Goal: Task Accomplishment & Management: Complete application form

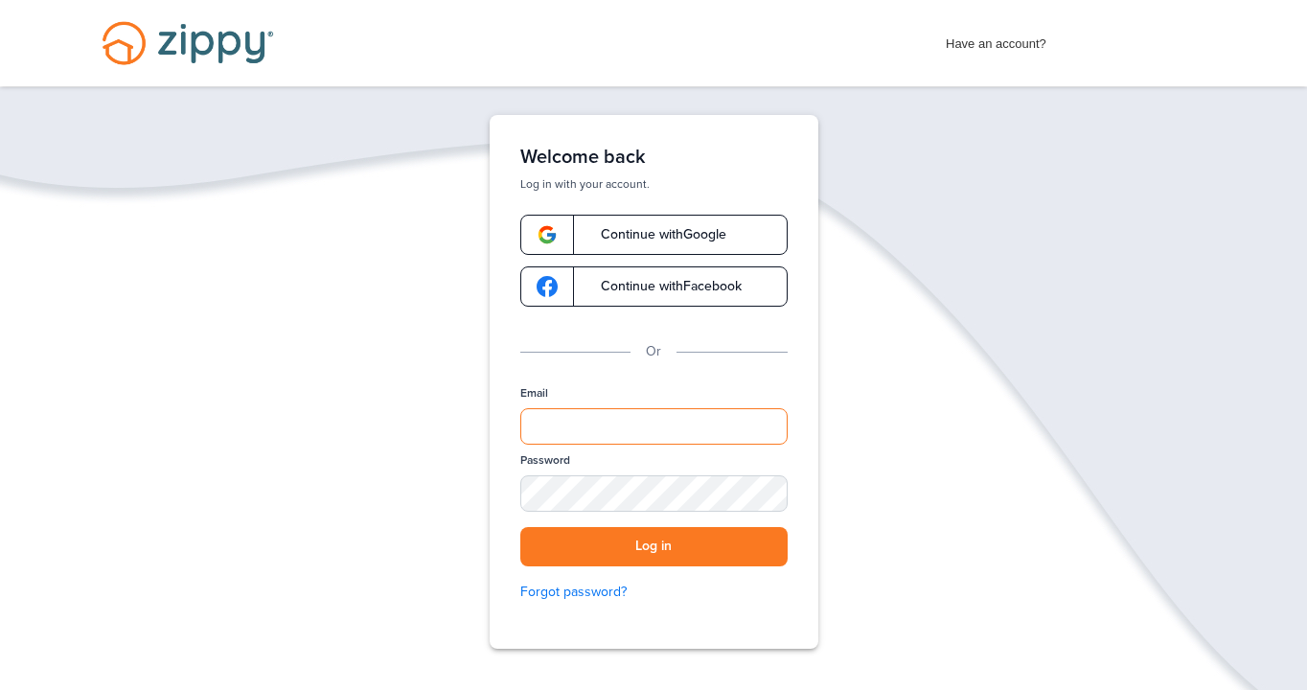
click at [587, 431] on input "Email" at bounding box center [653, 426] width 267 height 36
type input "**********"
click at [687, 544] on button "Log in" at bounding box center [653, 546] width 267 height 39
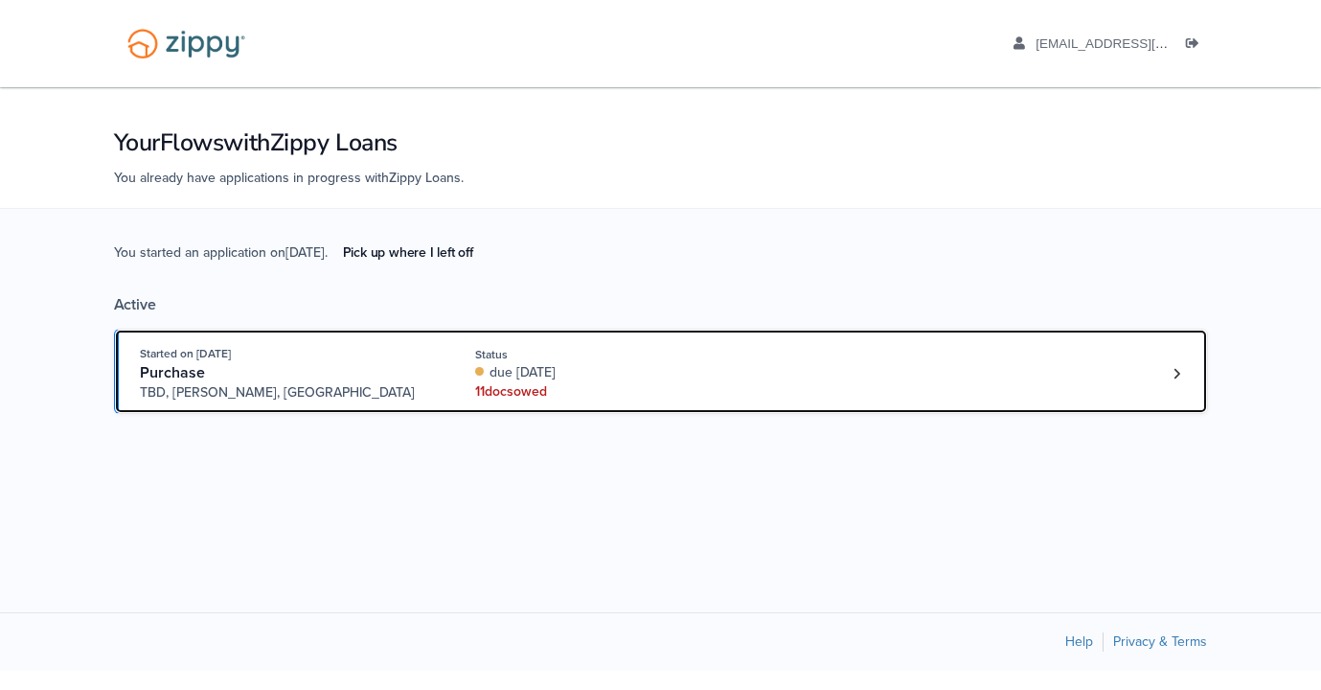
click at [518, 391] on div "11 doc s owed" at bounding box center [603, 391] width 256 height 19
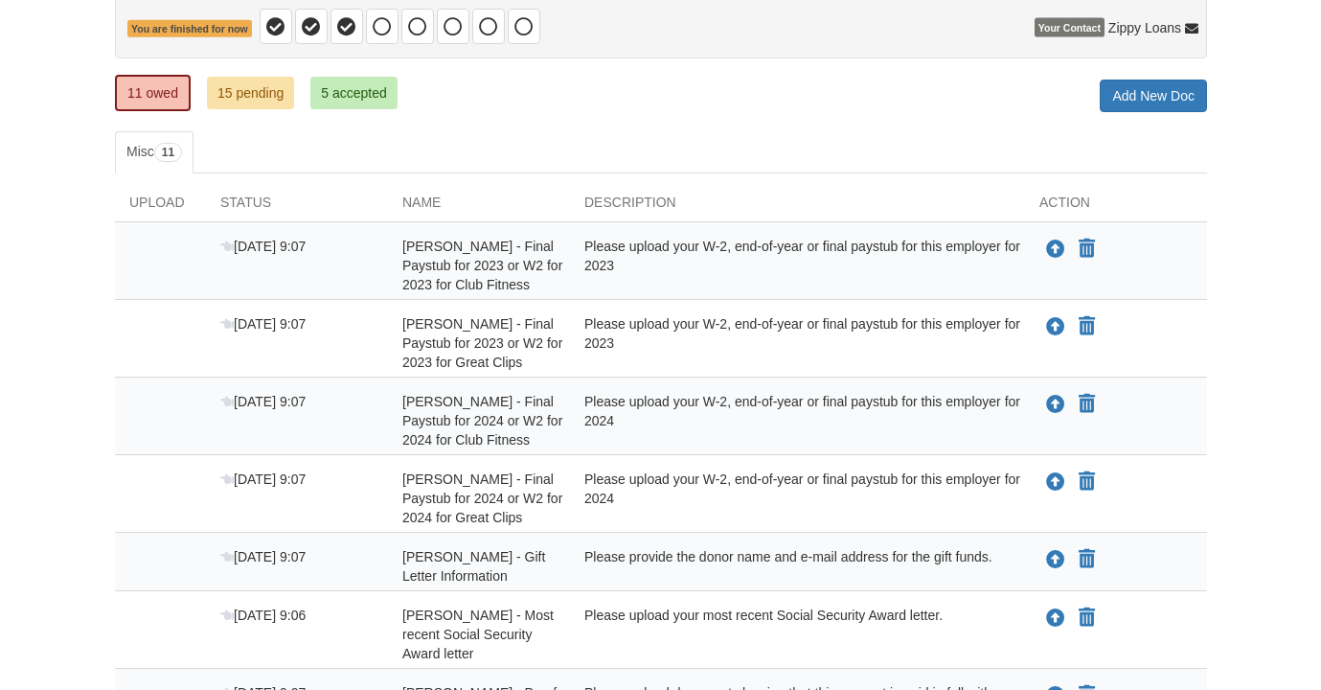
scroll to position [208, 0]
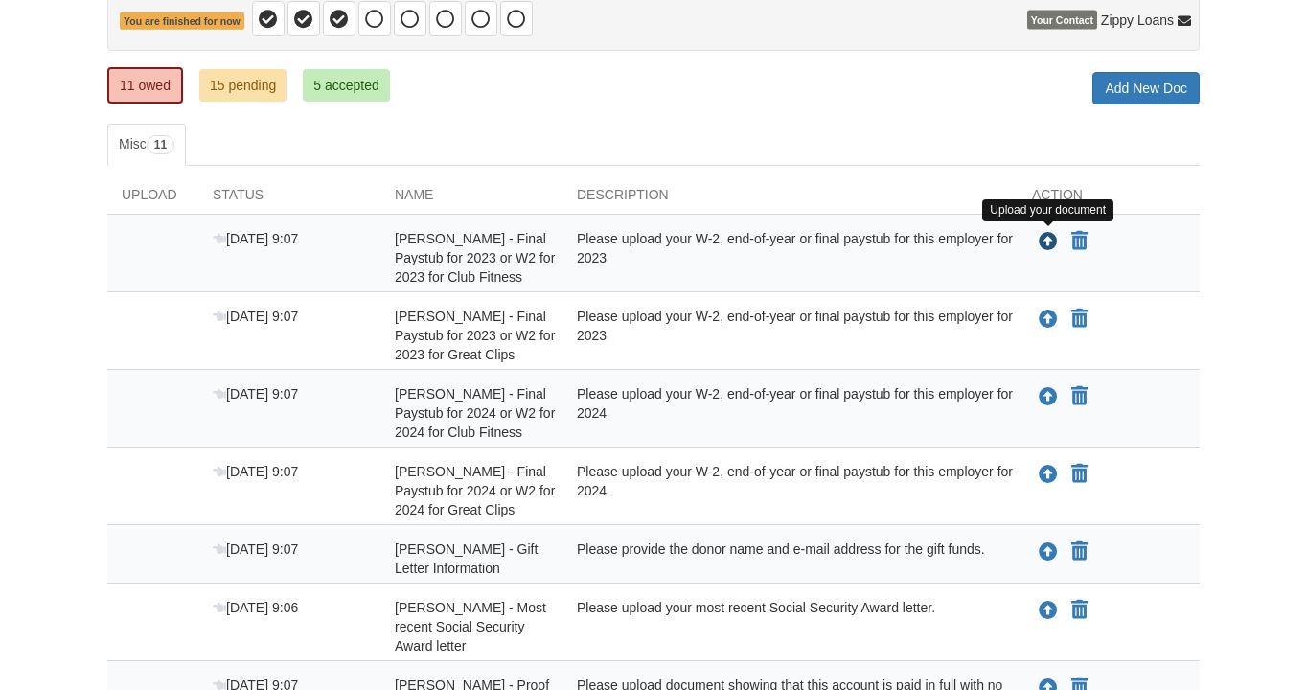
click at [1048, 239] on icon "Upload Vickie Schaan - Final Paystub for 2023 or W2 for 2023 for Club Fitness" at bounding box center [1047, 242] width 19 height 19
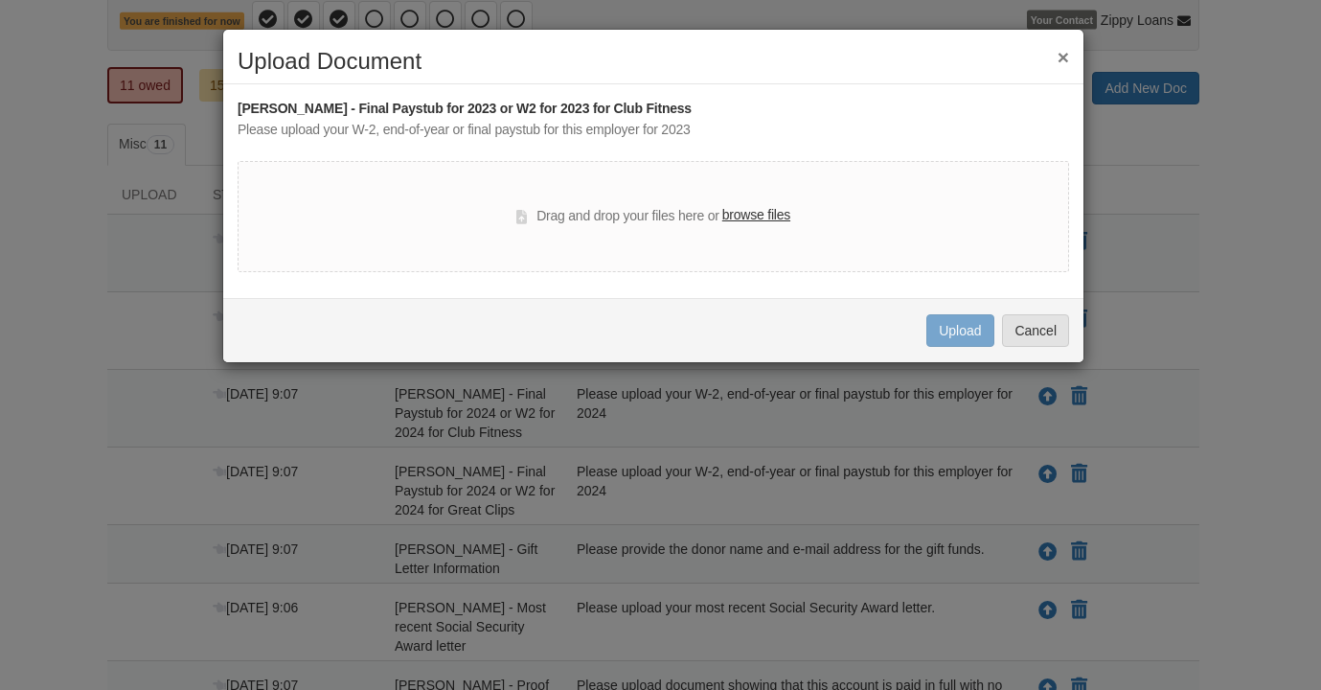
click at [750, 214] on label "browse files" at bounding box center [756, 215] width 68 height 21
click at [0, 0] on input "browse files" at bounding box center [0, 0] width 0 height 0
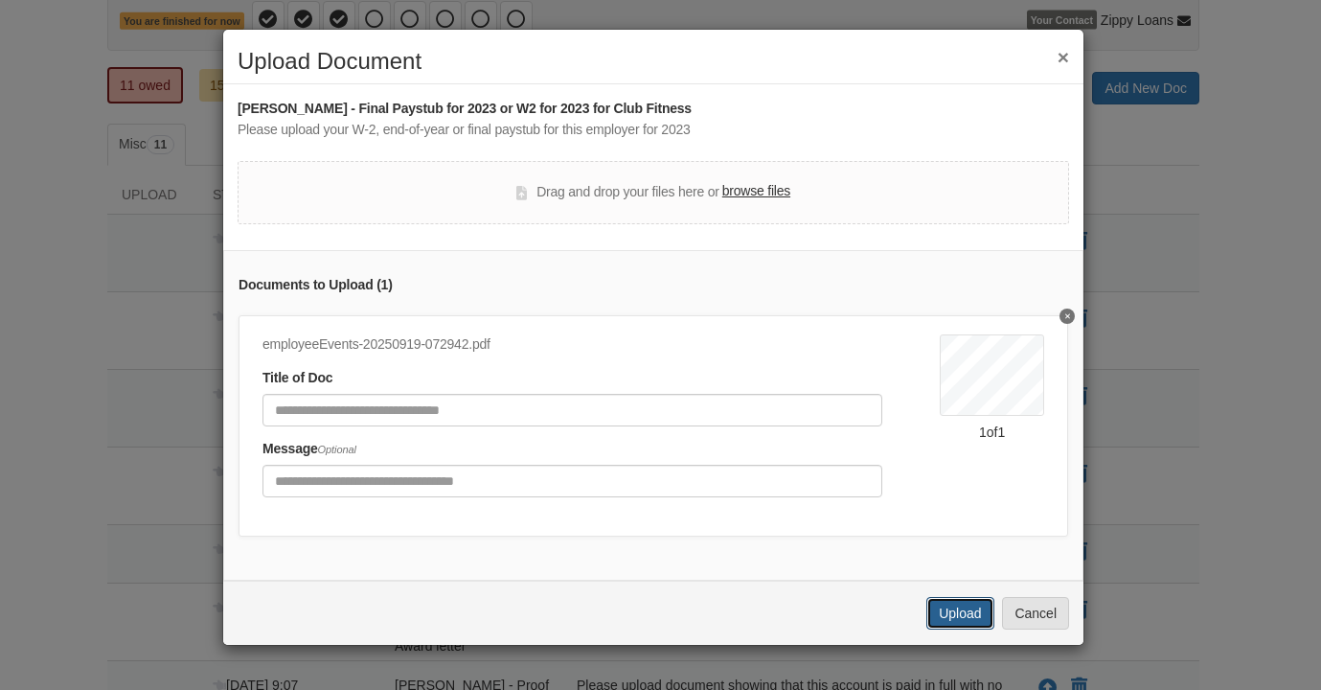
click at [965, 625] on button "Upload" at bounding box center [959, 613] width 67 height 33
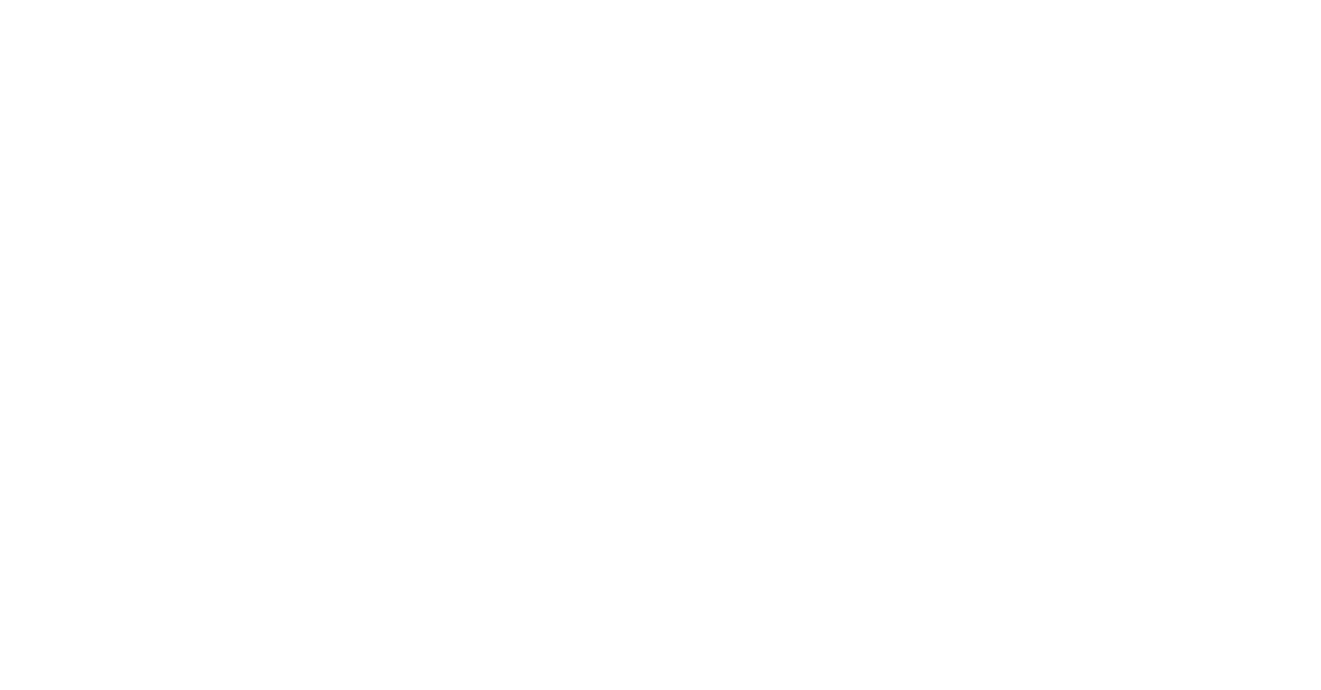
scroll to position [208, 0]
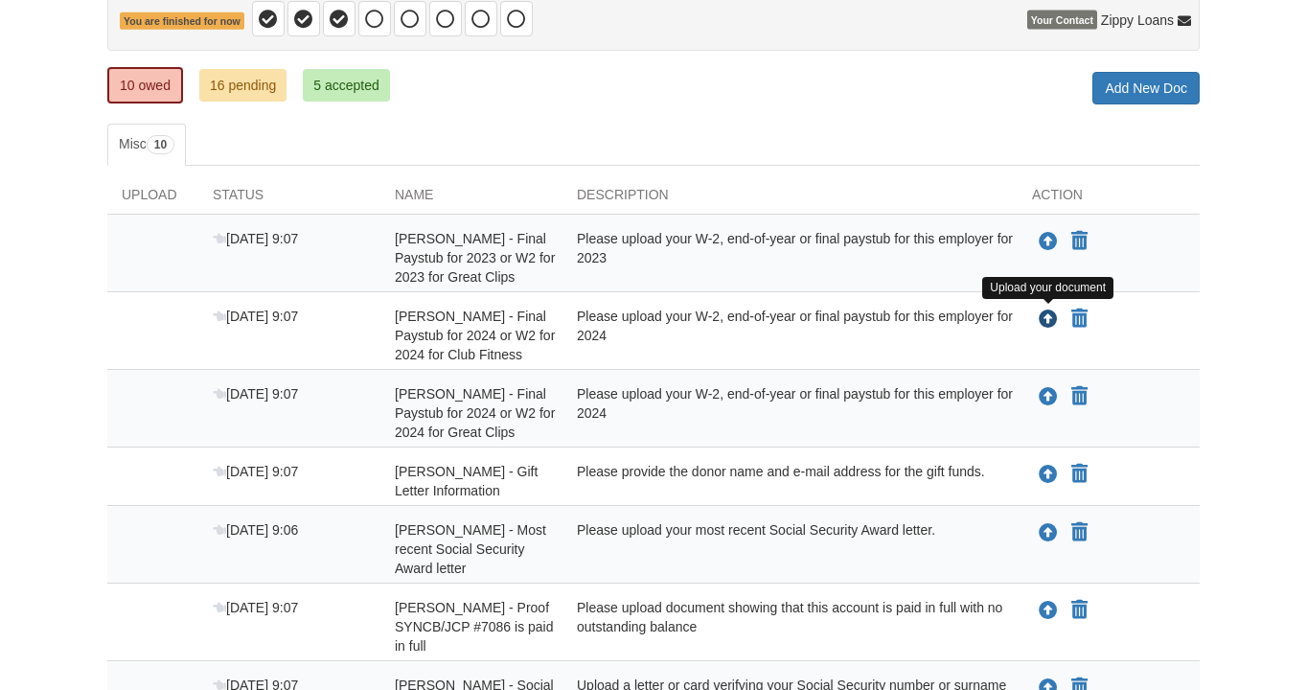
click at [1044, 322] on icon "Upload Vickie Schaan - Final Paystub for 2024 or W2 for 2024 for Club Fitness" at bounding box center [1047, 319] width 19 height 19
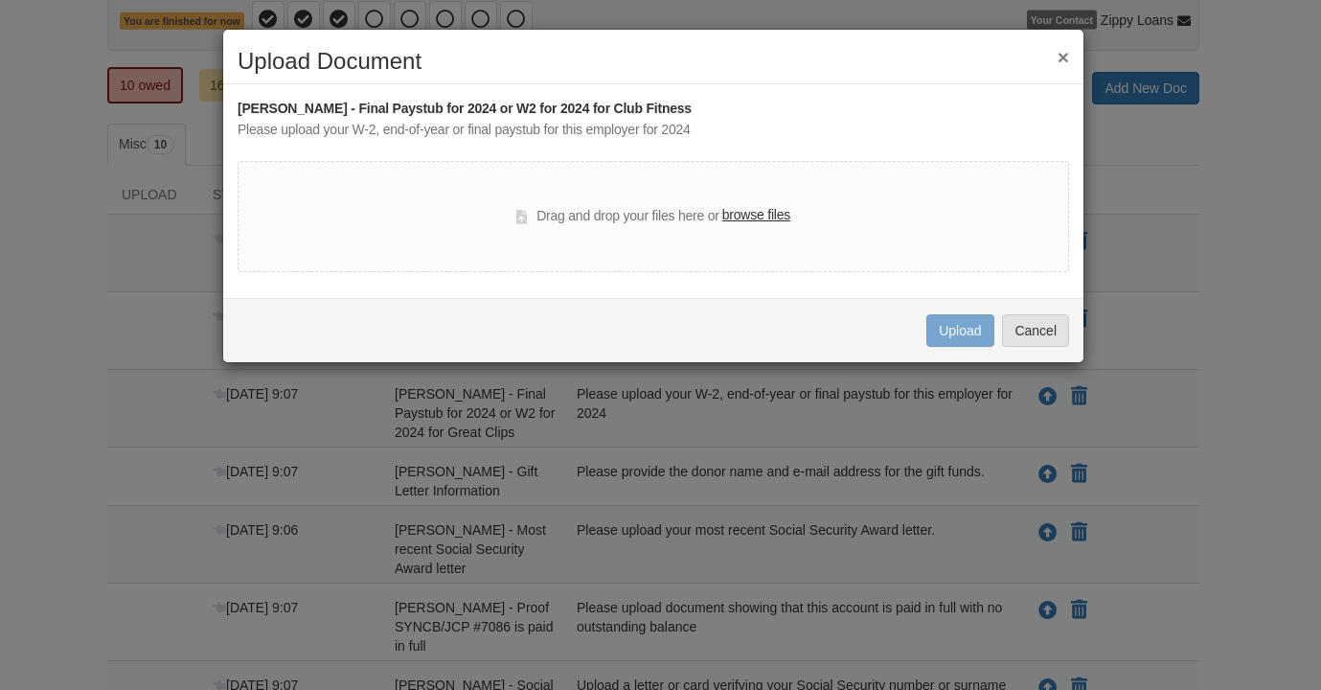
click at [772, 224] on label "browse files" at bounding box center [756, 215] width 68 height 21
click at [0, 0] on input "browse files" at bounding box center [0, 0] width 0 height 0
drag, startPoint x: 757, startPoint y: 214, endPoint x: 801, endPoint y: 262, distance: 65.8
click at [801, 262] on div "Drag and drop your files here or browse files" at bounding box center [653, 216] width 831 height 111
click at [650, 254] on div "Drag and drop your files here or browse files" at bounding box center [653, 216] width 831 height 111
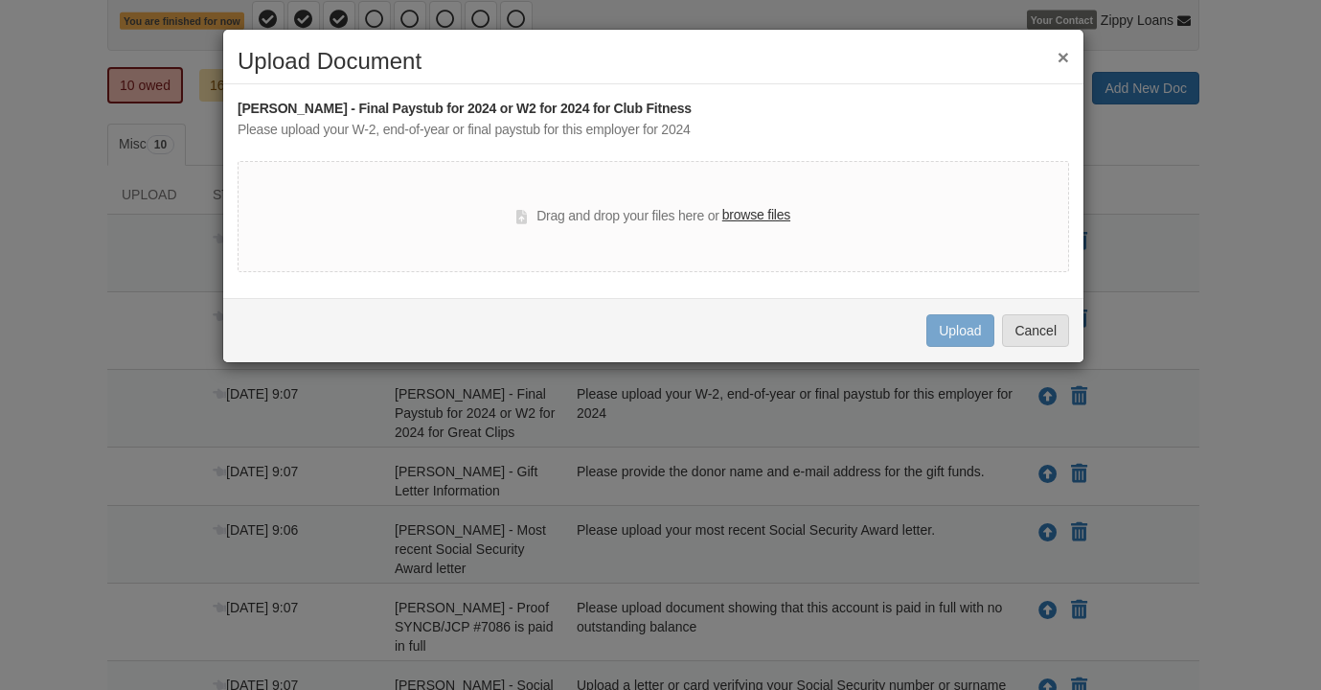
click at [1060, 57] on button "×" at bounding box center [1062, 57] width 11 height 20
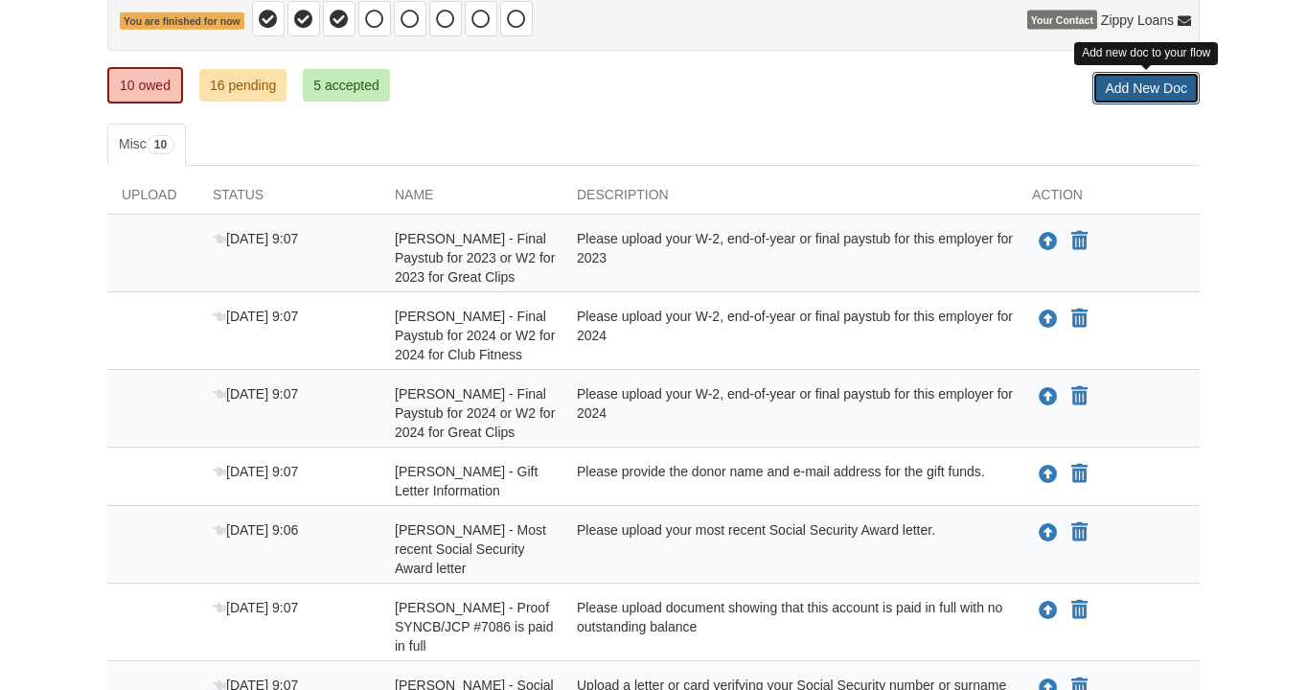
click at [1130, 87] on link "Add New Doc" at bounding box center [1145, 88] width 107 height 33
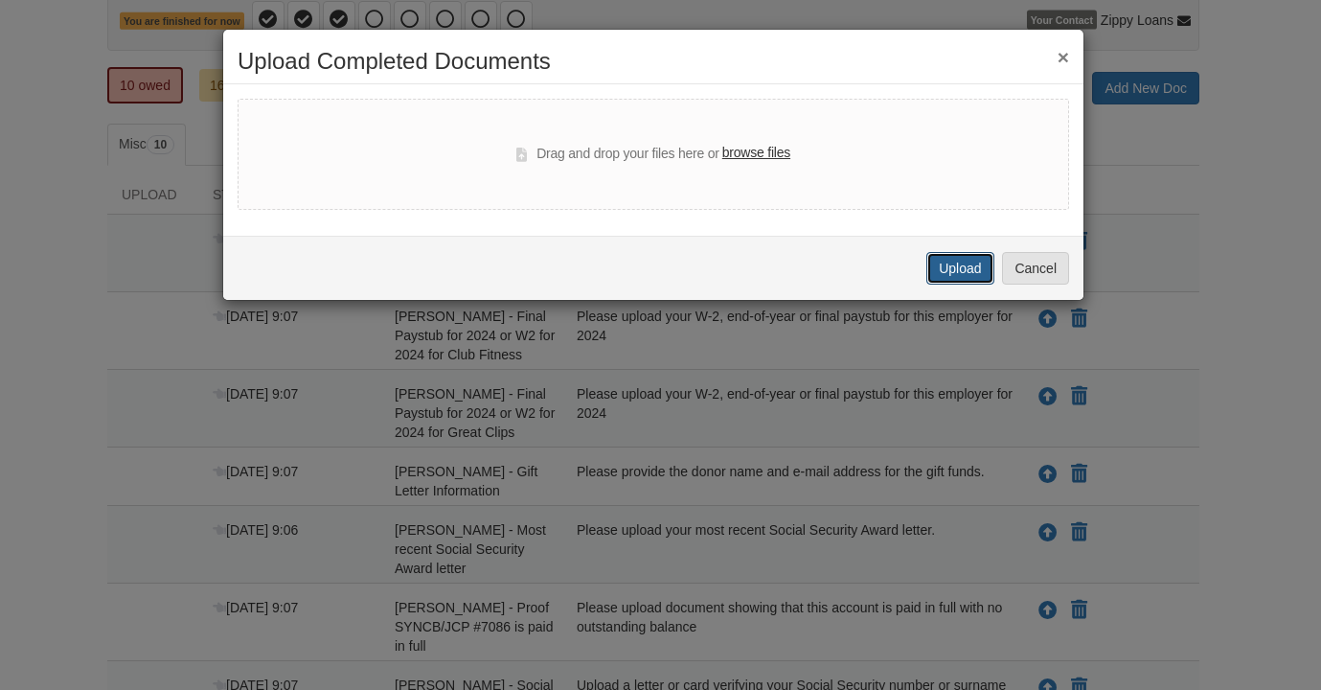
click at [961, 259] on button "Upload" at bounding box center [959, 268] width 67 height 33
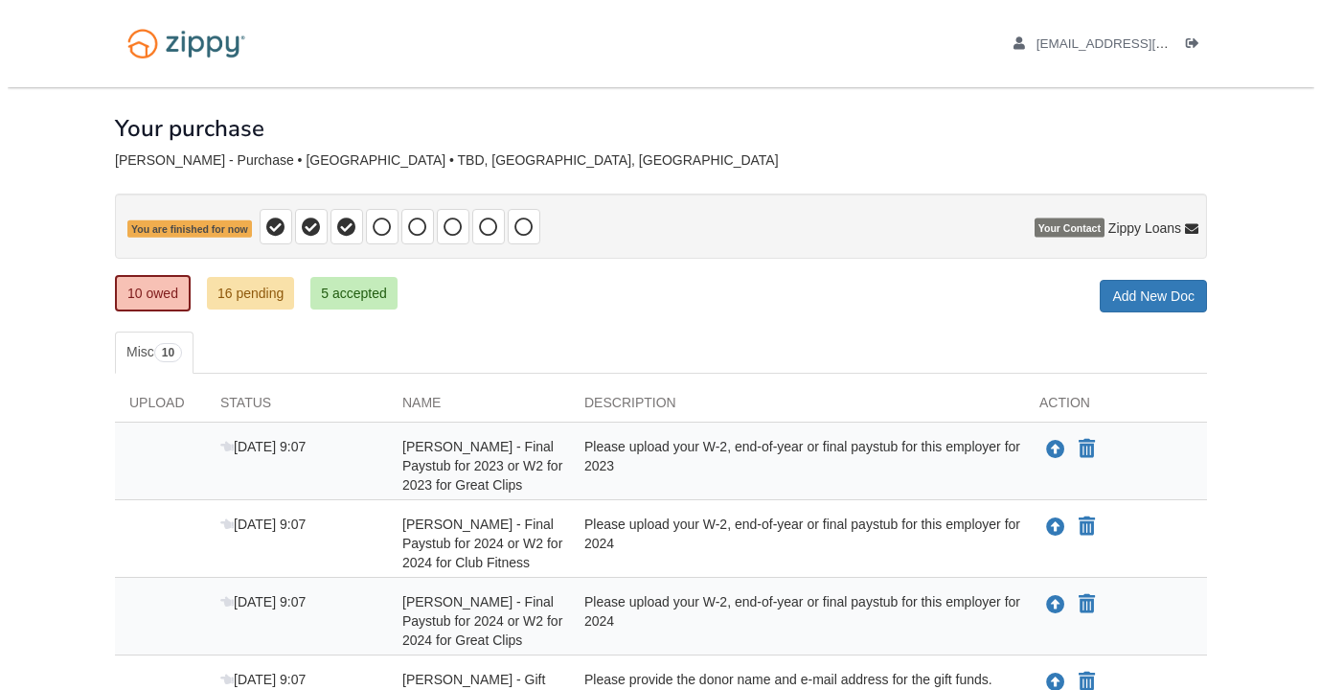
scroll to position [208, 0]
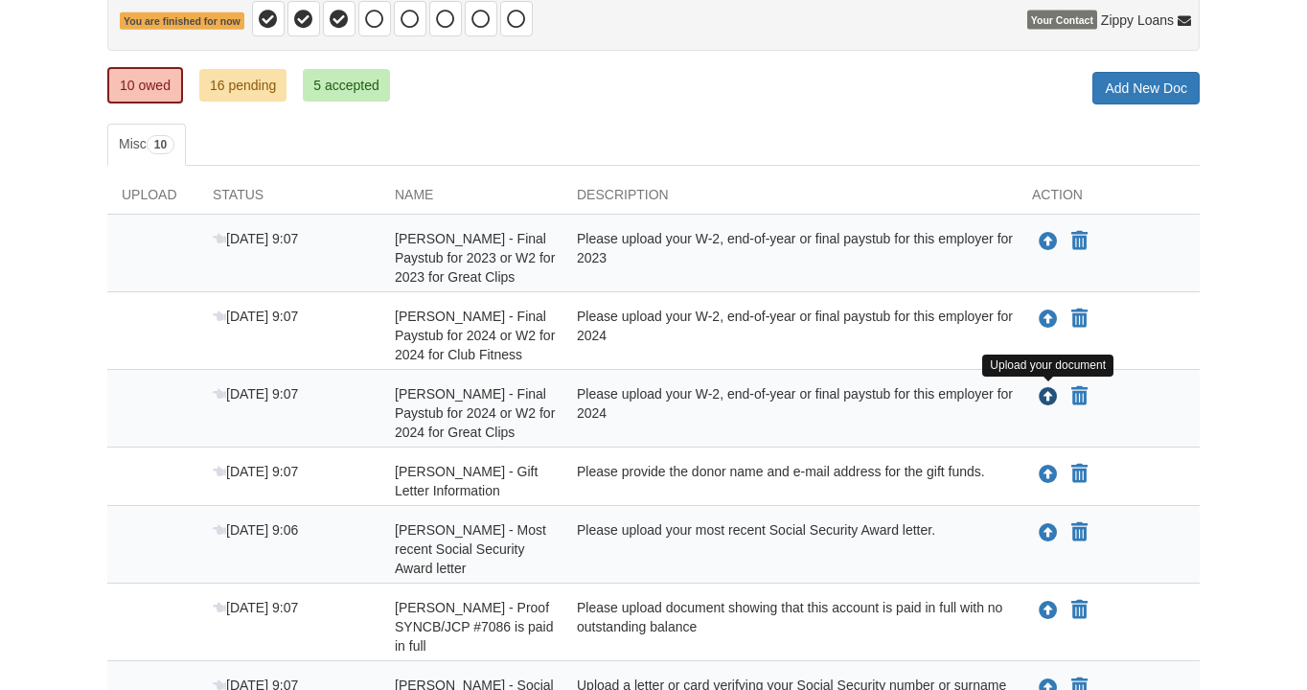
click at [1042, 396] on icon "Upload Vickie Schaan - Final Paystub for 2024 or W2 for 2024 for Great Clips" at bounding box center [1047, 397] width 19 height 19
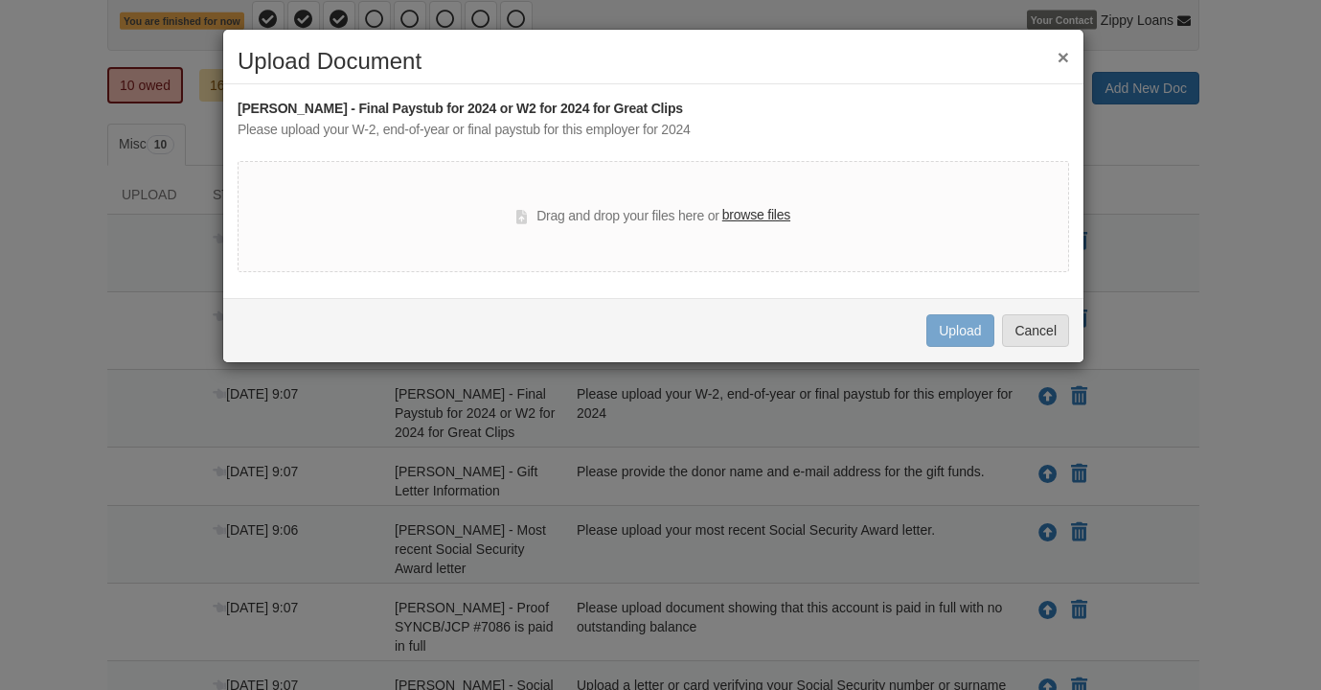
click at [1059, 53] on button "×" at bounding box center [1062, 57] width 11 height 20
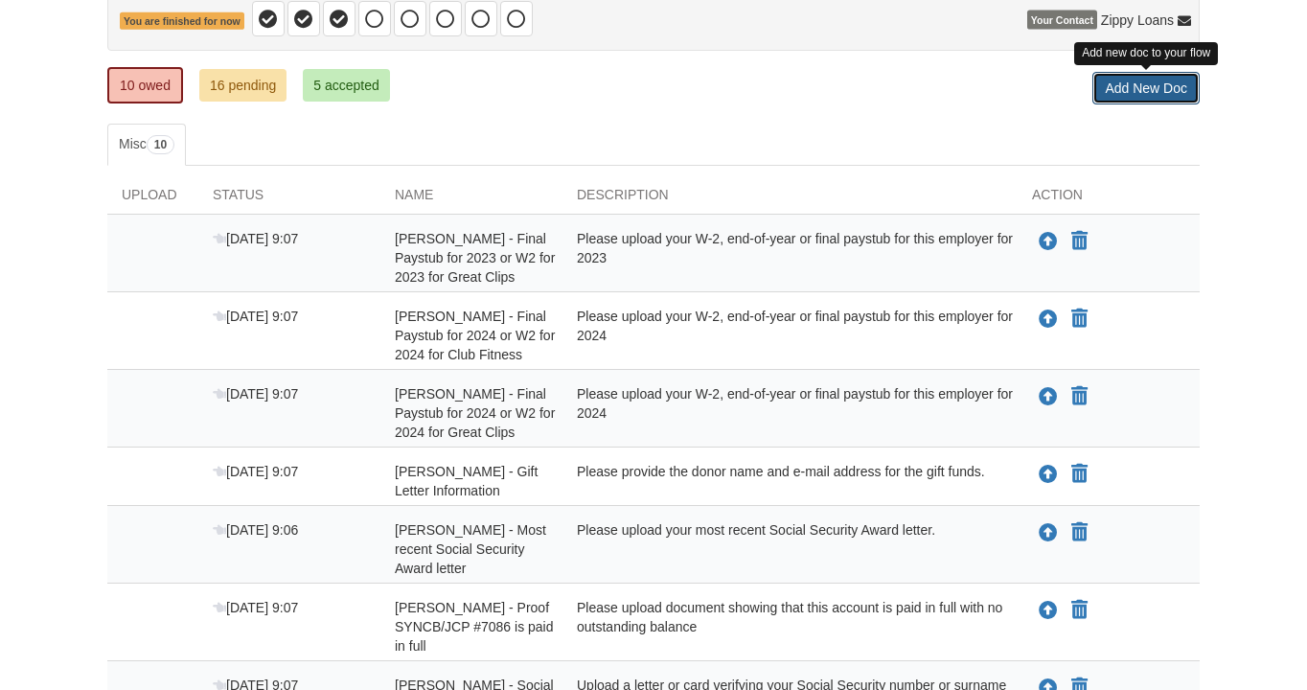
click at [1133, 91] on link "Add New Doc" at bounding box center [1145, 88] width 107 height 33
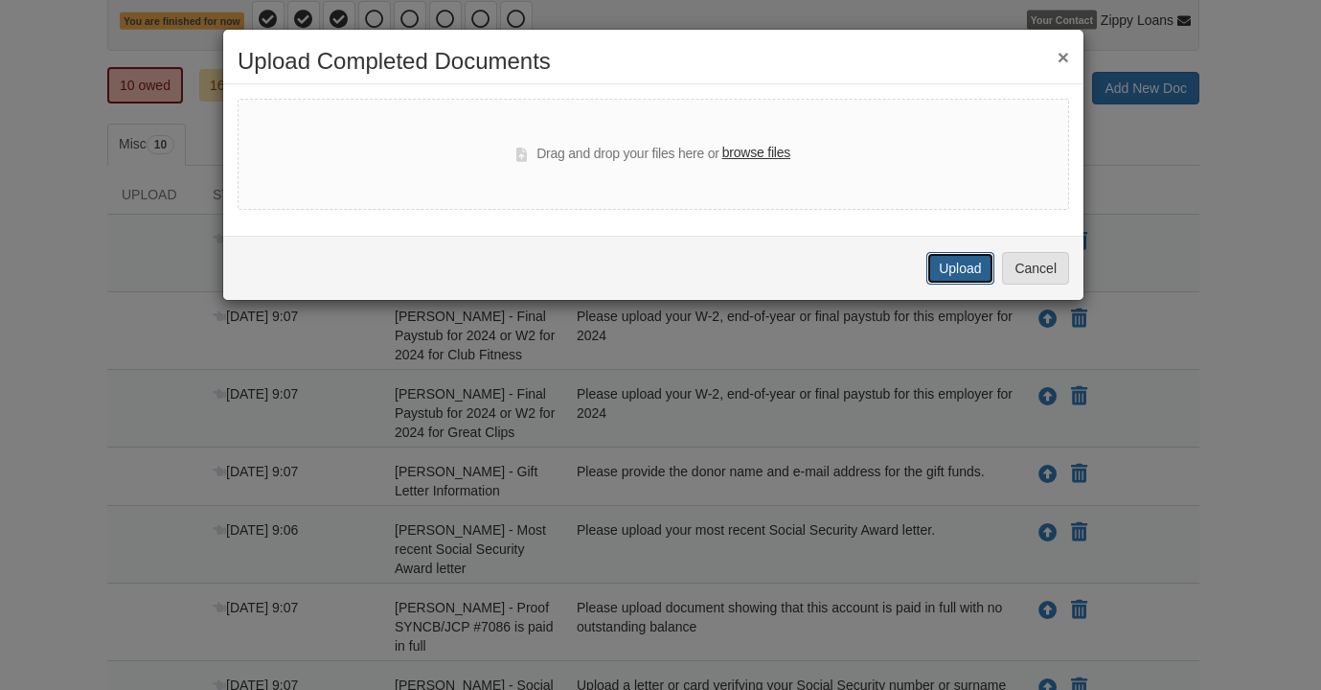
click at [955, 268] on button "Upload" at bounding box center [959, 268] width 67 height 33
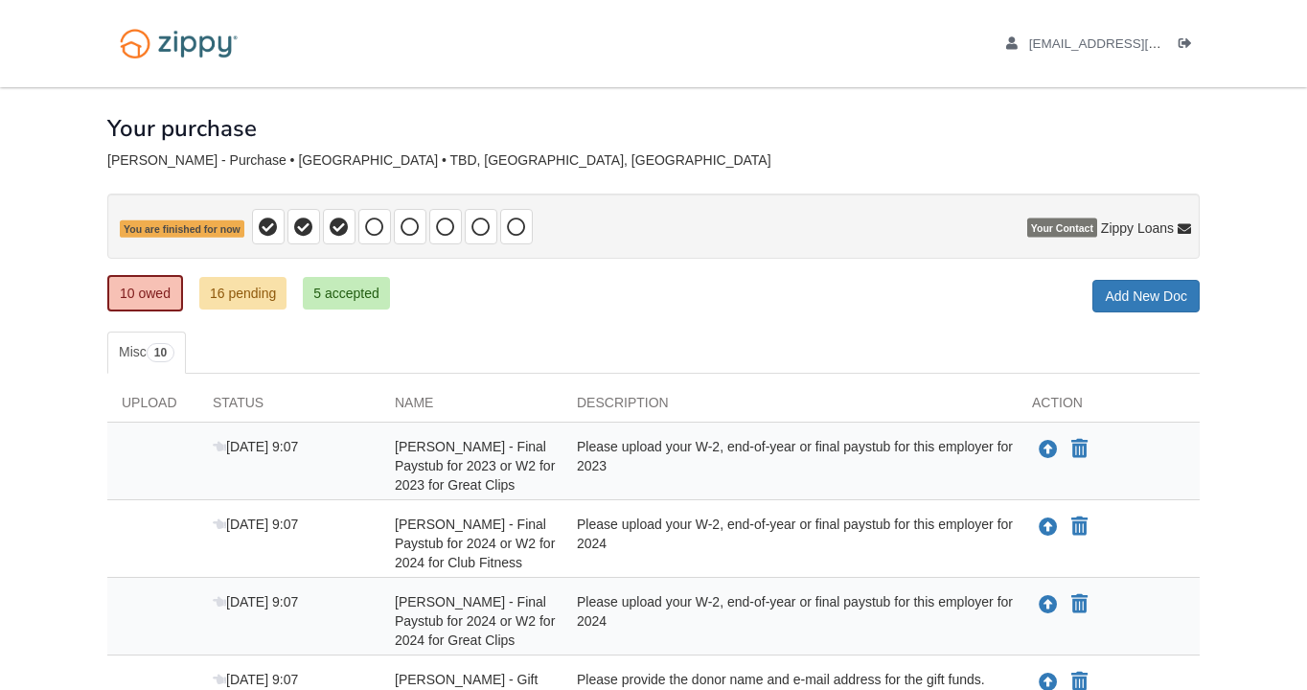
scroll to position [208, 0]
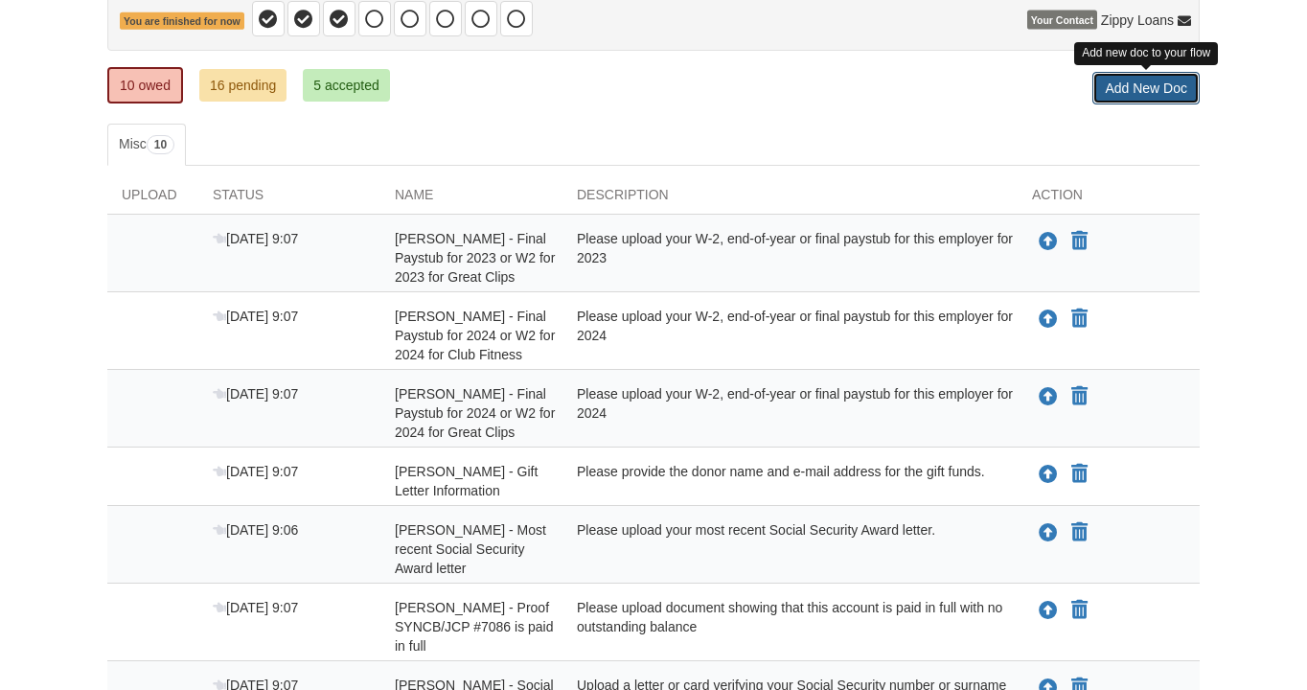
click at [1156, 89] on link "Add New Doc" at bounding box center [1145, 88] width 107 height 33
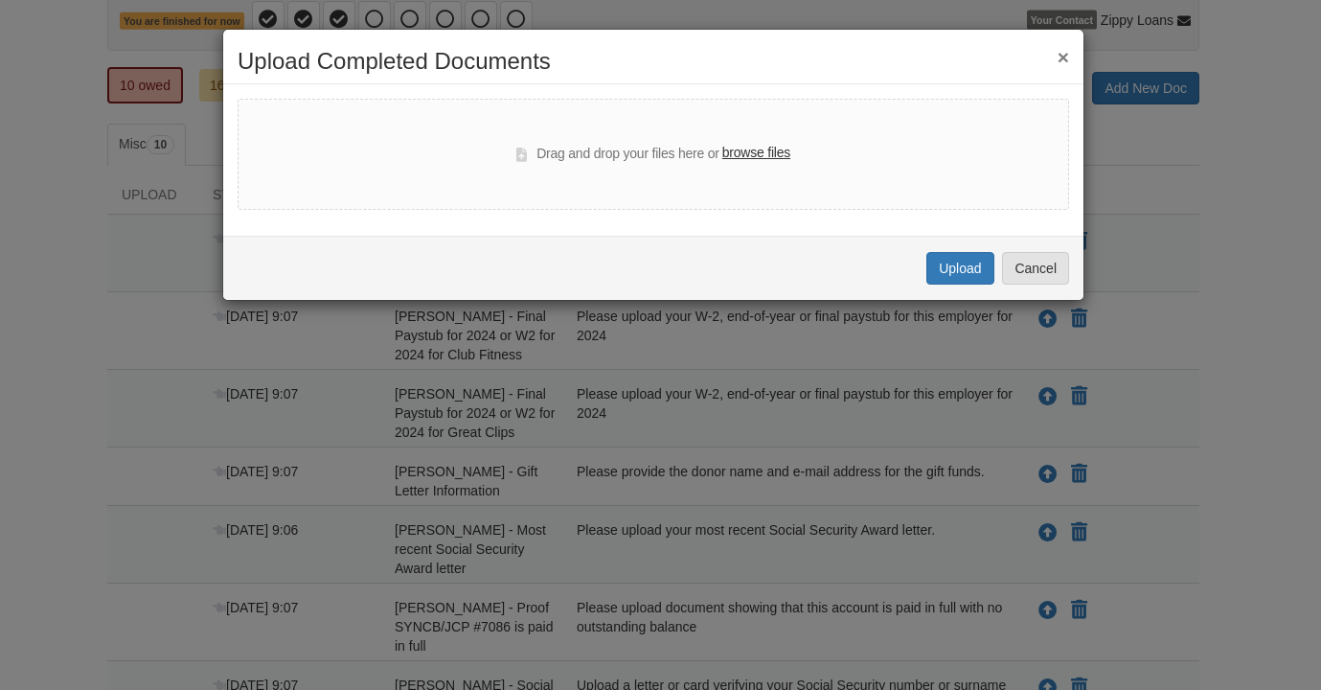
click at [1199, 148] on div "× Upload Completed Documents Drag and drop your files here or browse files Uplo…" at bounding box center [660, 345] width 1321 height 690
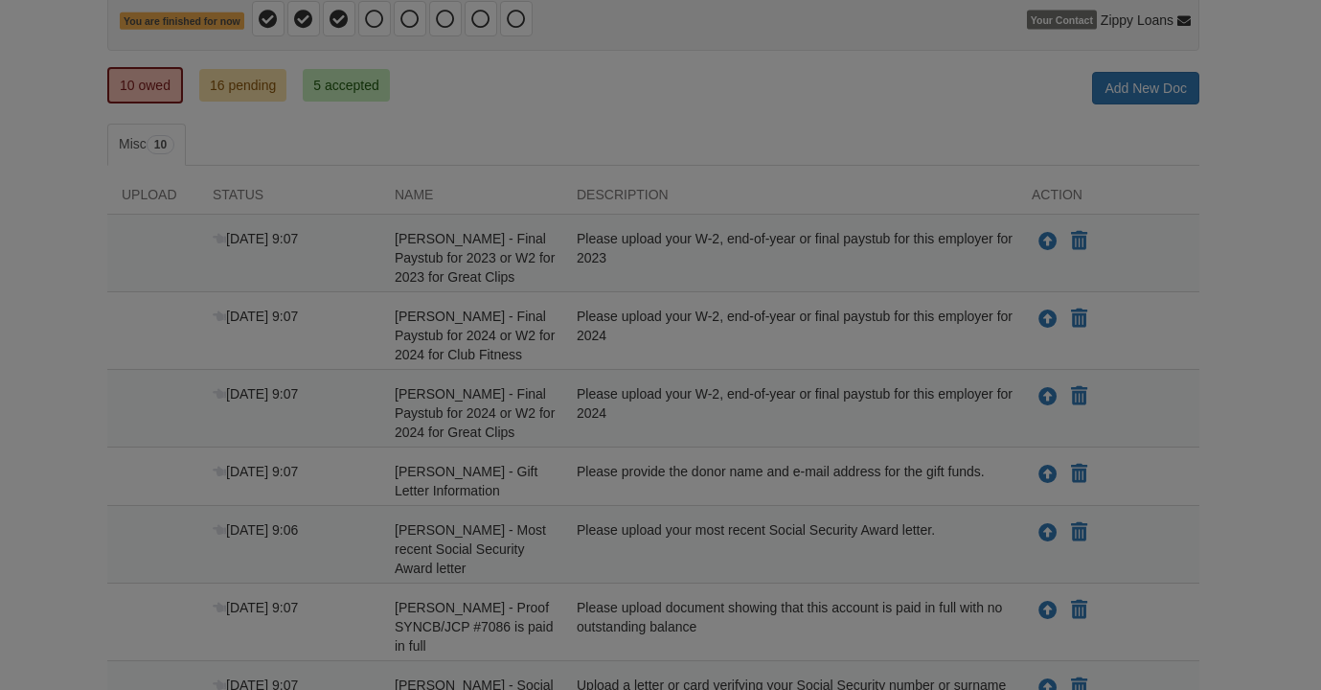
click at [1195, 148] on body "[EMAIL_ADDRESS][DOMAIN_NAME] Logout" at bounding box center [660, 468] width 1321 height 1352
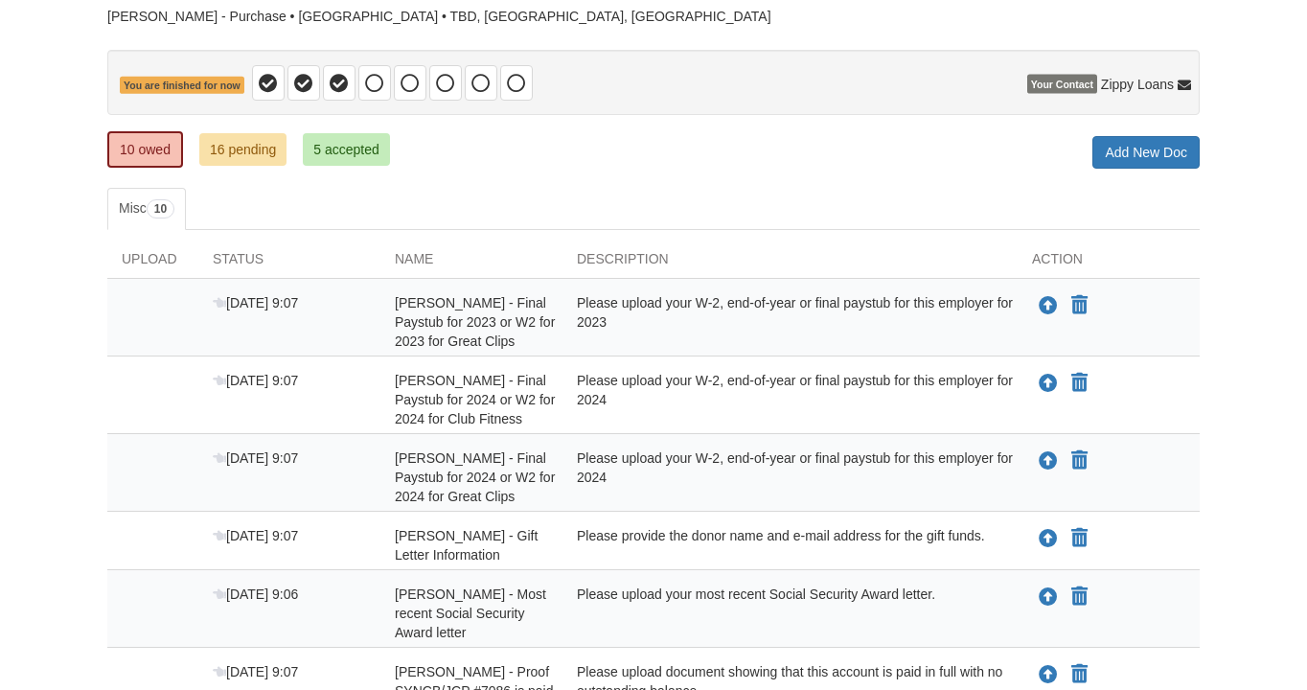
scroll to position [120, 0]
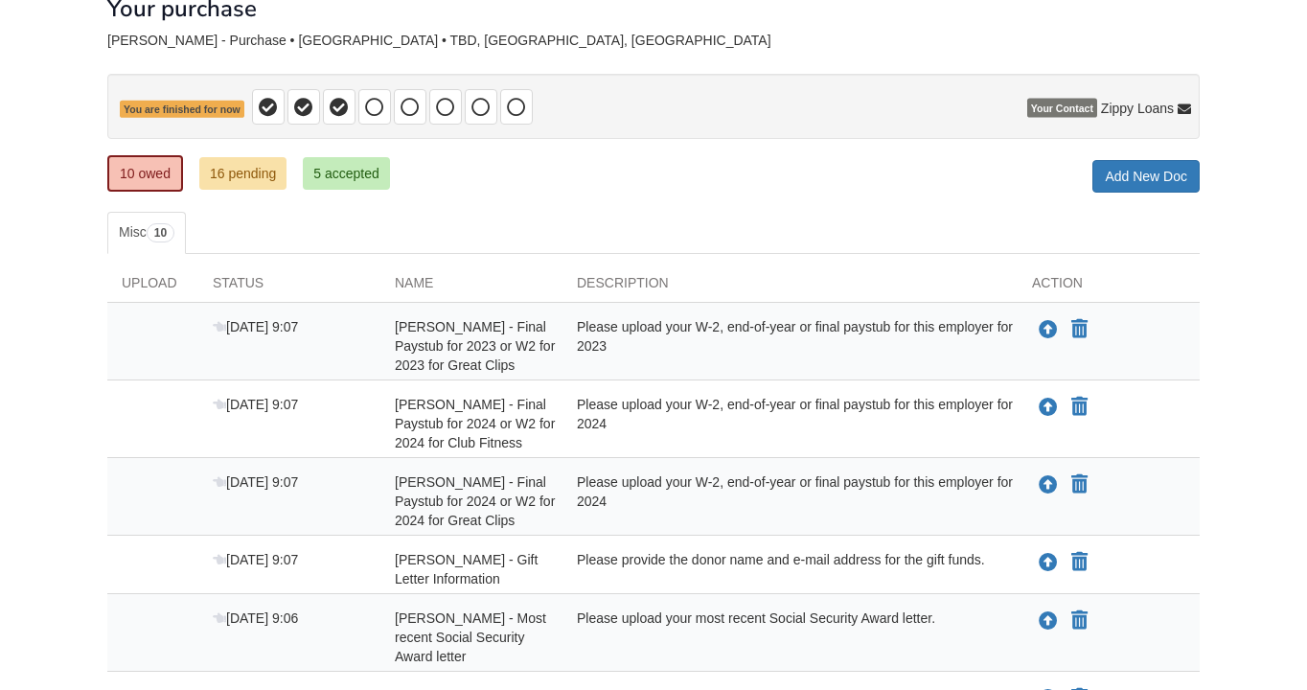
drag, startPoint x: 1305, startPoint y: 195, endPoint x: 1307, endPoint y: 224, distance: 28.9
click at [1306, 224] on html "[EMAIL_ADDRESS][DOMAIN_NAME] Logout" at bounding box center [653, 556] width 1307 height 1352
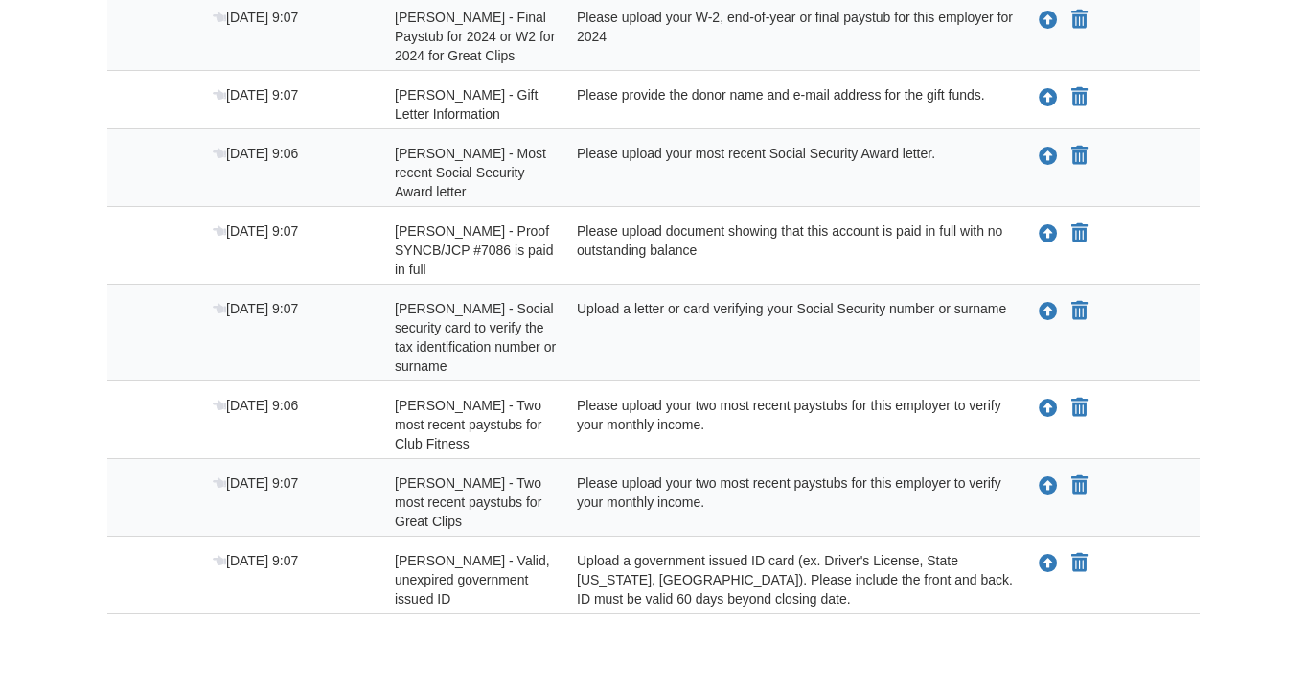
scroll to position [551, 0]
